Goal: Transaction & Acquisition: Purchase product/service

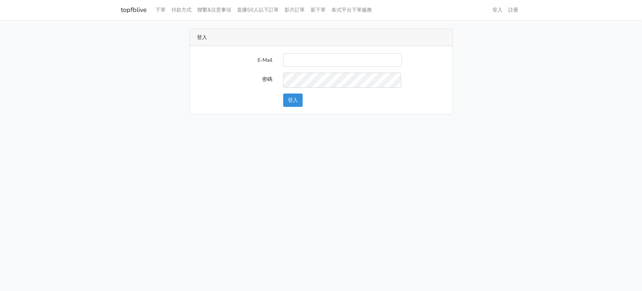
click at [312, 64] on input "E-Mail" at bounding box center [342, 59] width 119 height 13
type input "[EMAIL_ADDRESS][DOMAIN_NAME]"
click at [297, 107] on button "登入" at bounding box center [292, 99] width 19 height 13
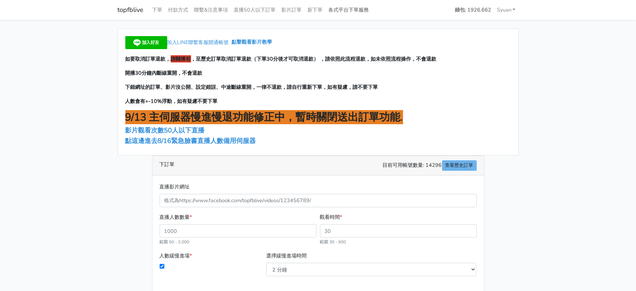
click at [370, 11] on link "各式平台下單服務" at bounding box center [349, 10] width 46 height 14
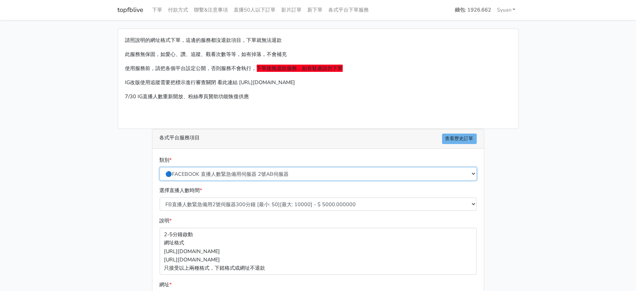
click at [257, 180] on select "🔵FACEBOOK 直播人數緊急備用伺服器 2號AB伺服器 🔵FACEBOOK 網軍專用貼文留言 安全保密 🔵9/30 FACEBOOK 直播人數緩慢進場緩慢…" at bounding box center [318, 173] width 317 height 13
select select "🔵2/12新增FACEBOOK 直播人數緊急備用伺服器 SC伺服器"
click at [160, 180] on select "🔵FACEBOOK 直播人數緊急備用伺服器 2號AB伺服器 🔵FACEBOOK 網軍專用貼文留言 安全保密 🔵9/30 FACEBOOK 直播人數緩慢進場緩慢…" at bounding box center [318, 173] width 317 height 13
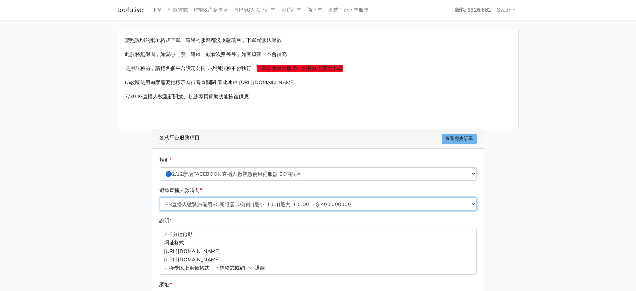
drag, startPoint x: 223, startPoint y: 232, endPoint x: 234, endPoint y: 225, distance: 13.3
click at [223, 211] on select "FB直播人數緊急備用SC伺服器60分鐘 [最小: 100][最大: 10000] - $ 400.000000 FB直播人數緊急備用SC伺服器120分鐘 [最…" at bounding box center [318, 203] width 317 height 13
select select "636"
click at [160, 211] on select "FB直播人數緊急備用SC伺服器60分鐘 [最小: 100][最大: 10000] - $ 400.000000 FB直播人數緊急備用SC伺服器120分鐘 [最…" at bounding box center [318, 203] width 317 height 13
click at [91, 212] on main "請照說明的網址格式下單，這邊的服務都沒退款項目，下單就無法退款 此服務無保固，如愛心、讚、追蹤、觀看次數等等，如有掉落，不會補充 使用服務前，請把各個平台設定…" at bounding box center [318, 214] width 636 height 389
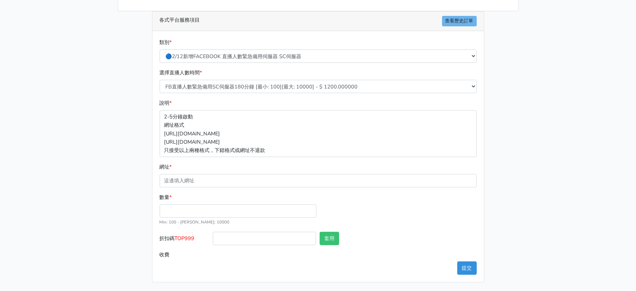
scroll to position [167, 0]
click at [218, 206] on input "數量 *" at bounding box center [238, 210] width 157 height 13
type input "300"
type input "360.000"
click at [189, 235] on span "TOP999" at bounding box center [185, 238] width 20 height 7
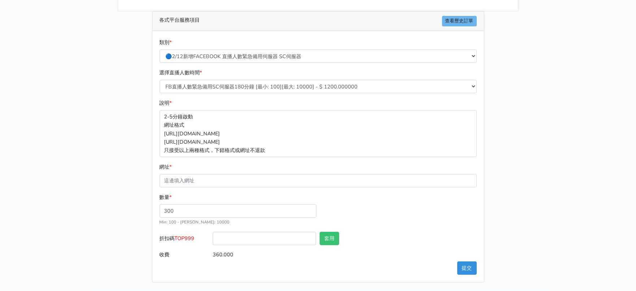
click at [213, 232] on input "折扣碼 TOP999" at bounding box center [264, 238] width 103 height 13
click at [189, 235] on span "TOP999" at bounding box center [185, 238] width 20 height 7
click at [213, 232] on input "折扣碼 TOP999" at bounding box center [264, 238] width 103 height 13
copy span "TOP999"
click at [271, 232] on input "折扣碼 TOP999" at bounding box center [264, 238] width 103 height 13
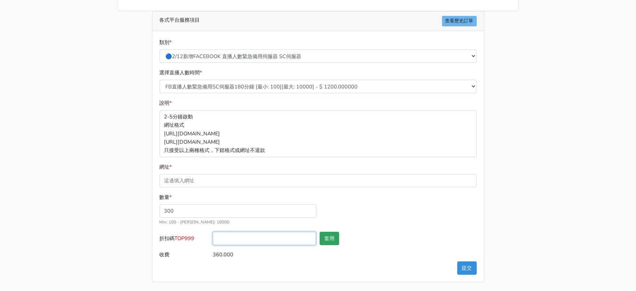
paste input "TOP999"
type input "TOP999"
click at [339, 232] on button "套用" at bounding box center [328, 238] width 19 height 13
type input "套用失敗"
drag, startPoint x: 635, startPoint y: 141, endPoint x: 584, endPoint y: 136, distance: 50.8
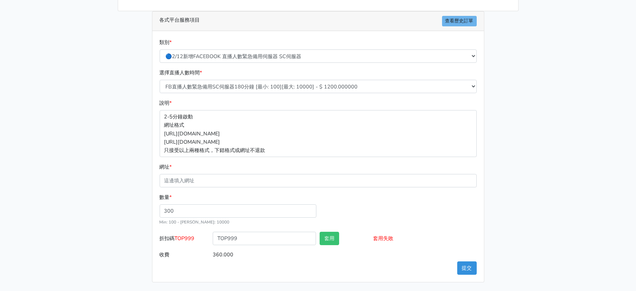
click at [633, 141] on main "請照說明的網址格式下單，這邊的服務都沒退款項目，下單就無法退款 此服務無保固，如愛心、讚、追蹤、觀看次數等等，如有掉落，不會補充 使用服務前，請把各個平台設定…" at bounding box center [318, 96] width 636 height 389
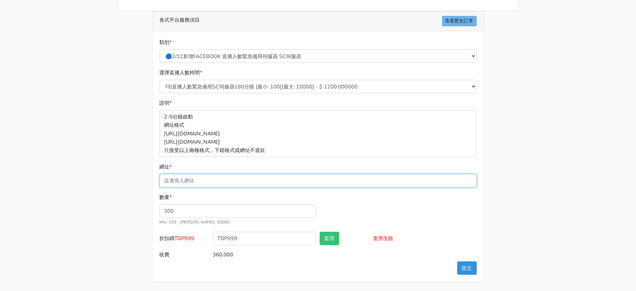
click at [317, 174] on input "網址 *" at bounding box center [318, 180] width 317 height 13
paste input "[URL][DOMAIN_NAME]"
type input "[URL][DOMAIN_NAME]"
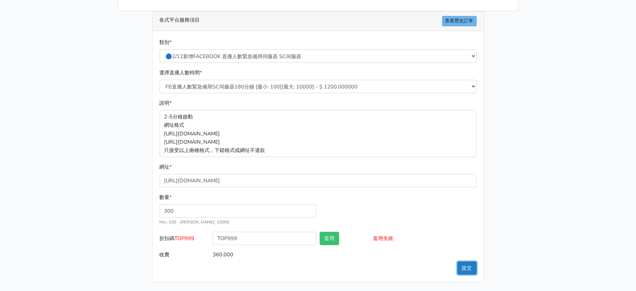
click at [470, 269] on button "提交" at bounding box center [466, 267] width 19 height 13
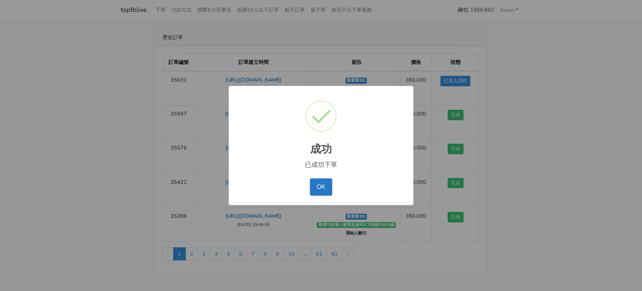
click at [329, 196] on button "OK" at bounding box center [321, 186] width 22 height 17
